Goal: Task Accomplishment & Management: Manage account settings

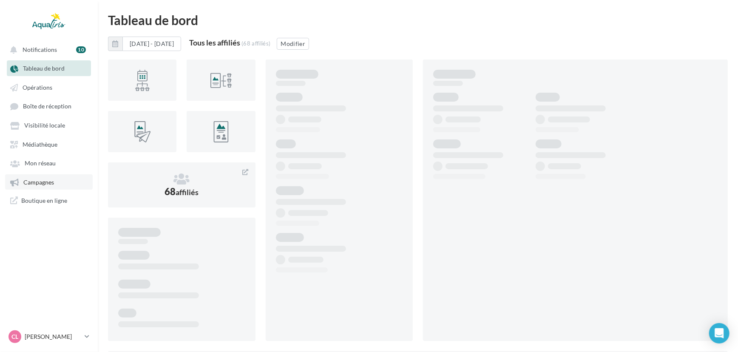
click at [45, 186] on span "Campagnes" at bounding box center [38, 182] width 31 height 7
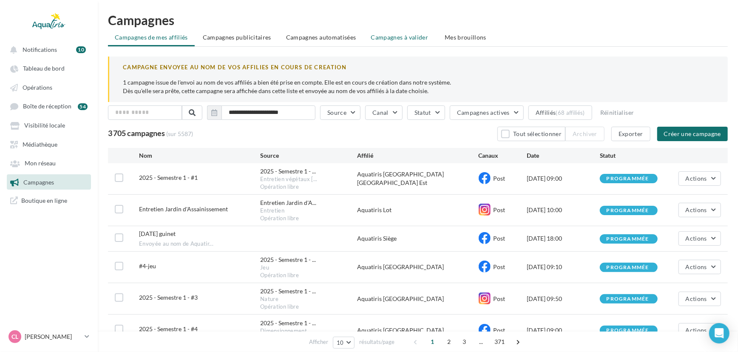
click at [384, 43] on li "Campagnes à valider" at bounding box center [400, 37] width 73 height 15
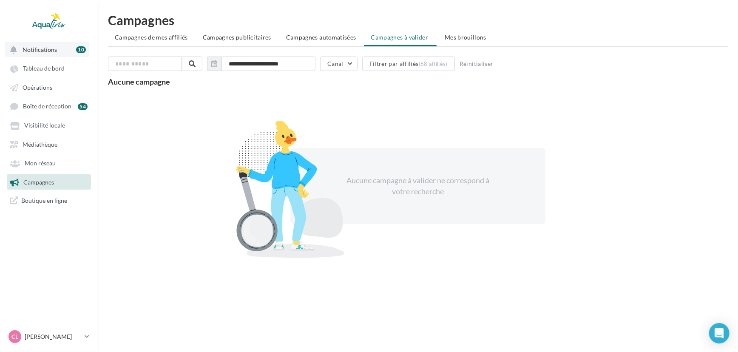
click at [60, 48] on button "Notifications 10" at bounding box center [47, 49] width 84 height 15
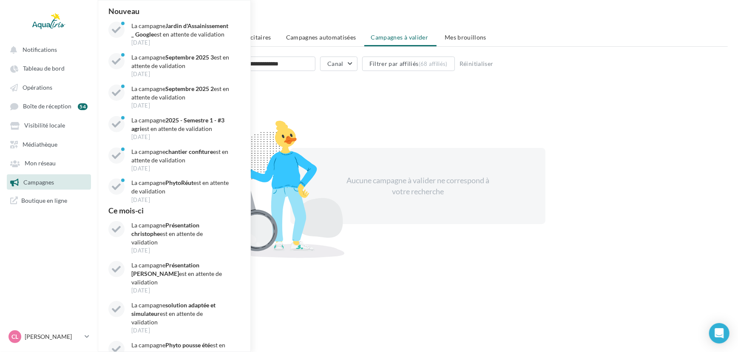
click at [404, 118] on div "Aucune campagne à valider ne correspond à votre recherche" at bounding box center [418, 186] width 620 height 185
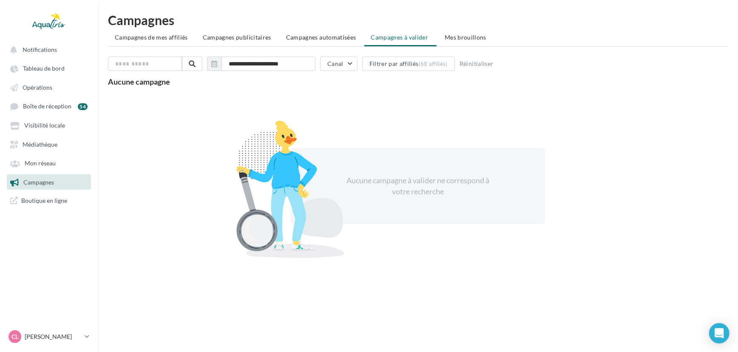
drag, startPoint x: 319, startPoint y: 36, endPoint x: 345, endPoint y: 35, distance: 26.0
click at [319, 36] on span "Campagnes automatisées" at bounding box center [321, 37] width 70 height 7
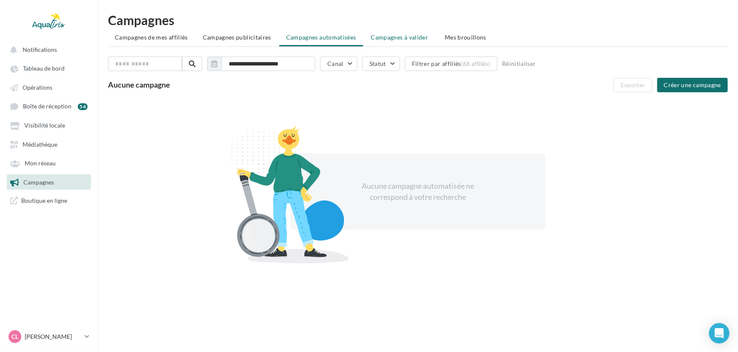
click at [382, 33] on span "Campagnes à valider" at bounding box center [399, 37] width 57 height 9
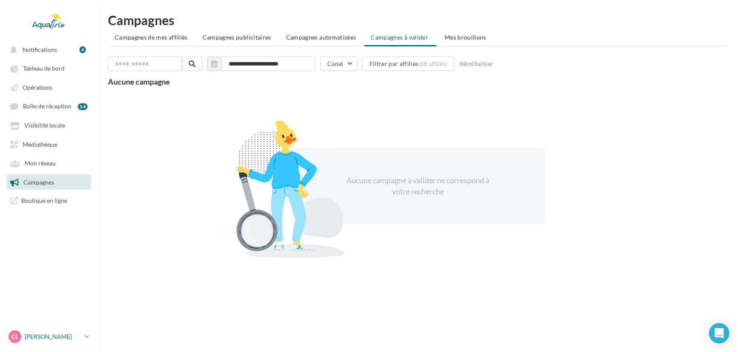
click at [46, 331] on div "CL [PERSON_NAME] [EMAIL_ADDRESS][DOMAIN_NAME]" at bounding box center [45, 336] width 73 height 13
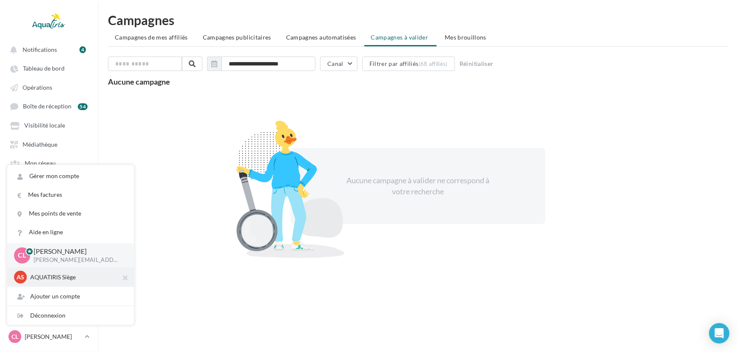
click at [60, 283] on div "AS AQUATIRIS Siège Steeve_Tessier" at bounding box center [70, 277] width 113 height 13
